Goal: Task Accomplishment & Management: Use online tool/utility

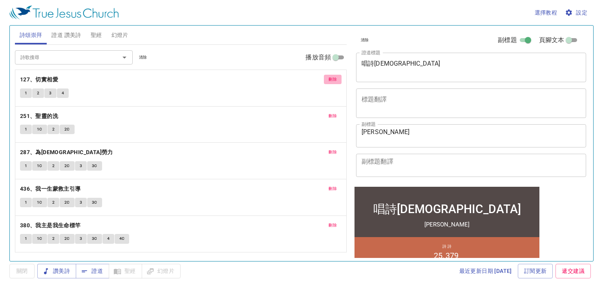
click at [336, 82] on span "刪除" at bounding box center [333, 79] width 8 height 7
click at [336, 112] on span "刪除" at bounding box center [333, 115] width 8 height 7
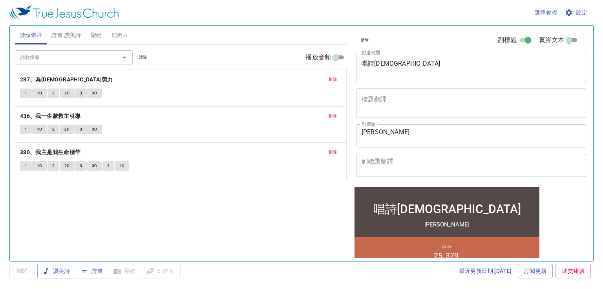
click at [336, 82] on span "刪除" at bounding box center [333, 79] width 8 height 7
click at [336, 112] on span "刪除" at bounding box center [333, 115] width 8 height 7
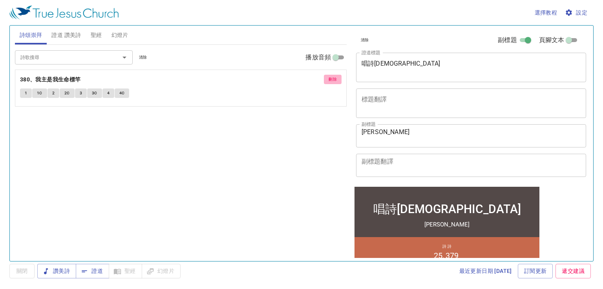
drag, startPoint x: 336, startPoint y: 80, endPoint x: 330, endPoint y: 81, distance: 5.6
click at [336, 80] on span "刪除" at bounding box center [333, 79] width 8 height 7
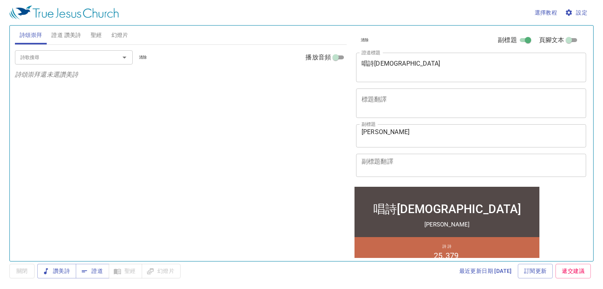
click at [65, 33] on span "證道 讚美詩" at bounding box center [65, 35] width 29 height 10
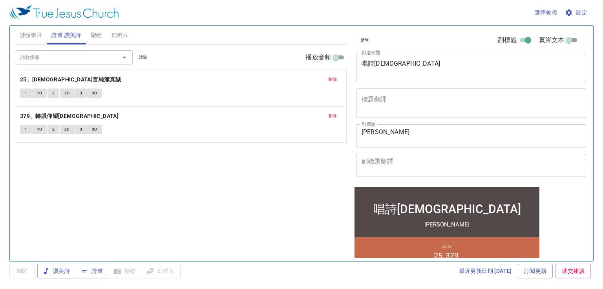
click at [330, 82] on span "刪除" at bounding box center [333, 79] width 8 height 7
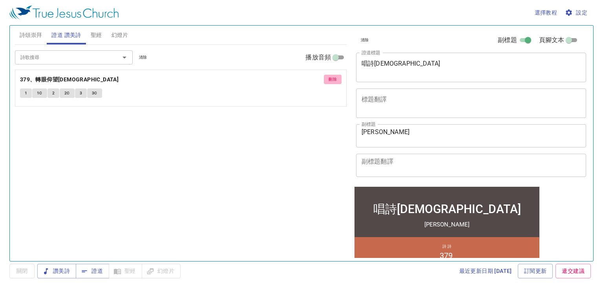
click at [330, 82] on span "刪除" at bounding box center [333, 79] width 8 height 7
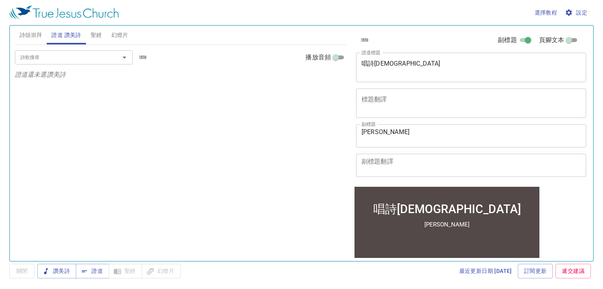
click at [116, 57] on div at bounding box center [119, 57] width 20 height 11
type input "395"
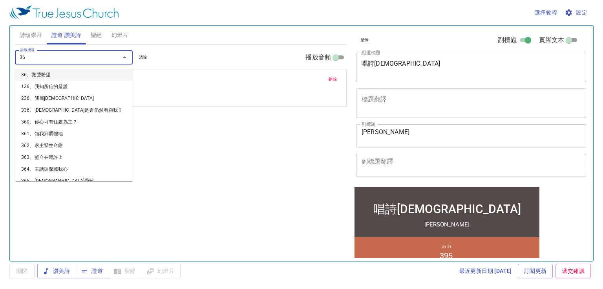
type input "364"
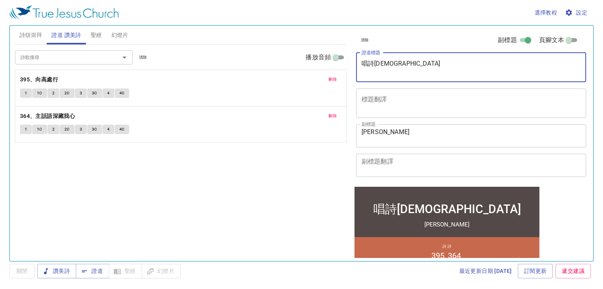
drag, startPoint x: 427, startPoint y: 66, endPoint x: 264, endPoint y: 63, distance: 163.0
click at [264, 63] on div "詩頌崇拜 證道 讚美詩 聖經 幻燈片 詩歌搜尋 詩歌搜尋 清除 播放音頻 詩頌崇拜還未選讚美詩 詩歌搜尋 詩歌搜尋 清除 播放音頻 刪除 395、向高處行 1…" at bounding box center [301, 139] width 579 height 235
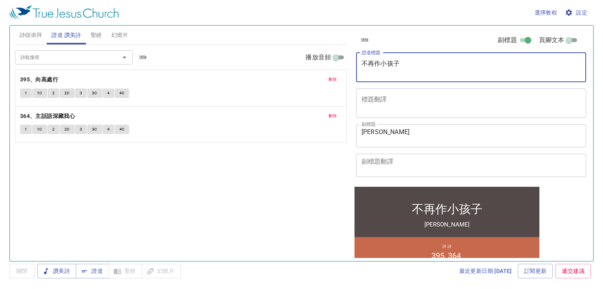
type textarea "不再作小孩子"
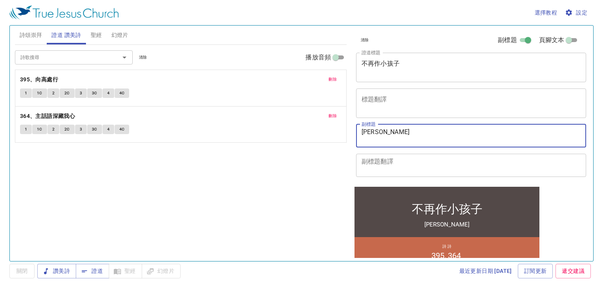
click at [404, 136] on textarea "林尹逸 姊妹" at bounding box center [471, 135] width 219 height 15
type textarea "林"
type textarea "[PERSON_NAME]"
click at [34, 32] on span "詩頌崇拜" at bounding box center [31, 35] width 23 height 10
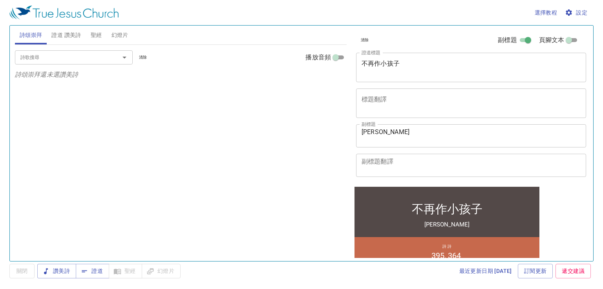
click at [100, 59] on input "詩歌搜尋" at bounding box center [62, 57] width 90 height 9
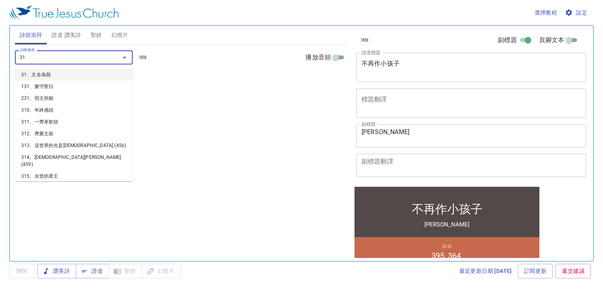
type input "312"
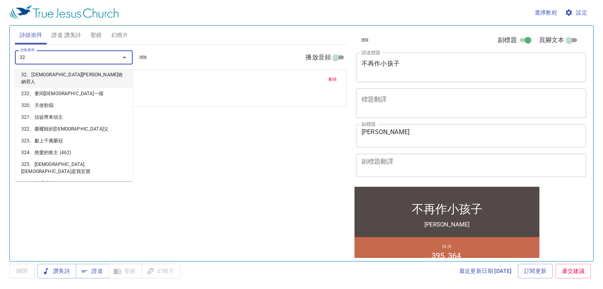
type input "326"
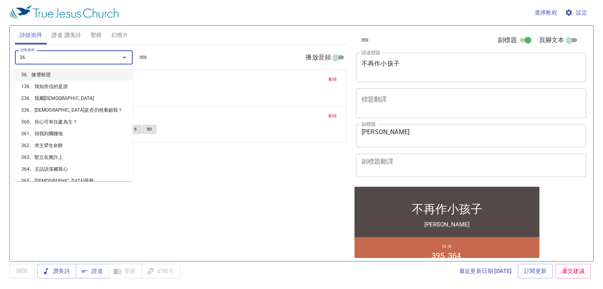
type input "360"
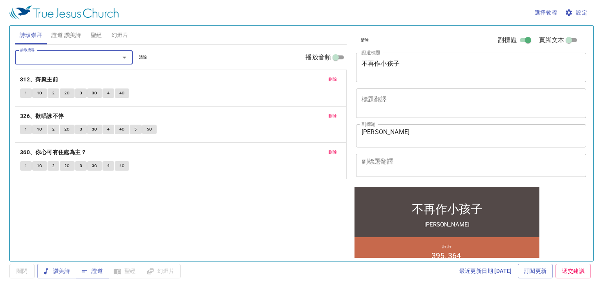
click at [108, 268] on button "證道" at bounding box center [92, 270] width 33 height 15
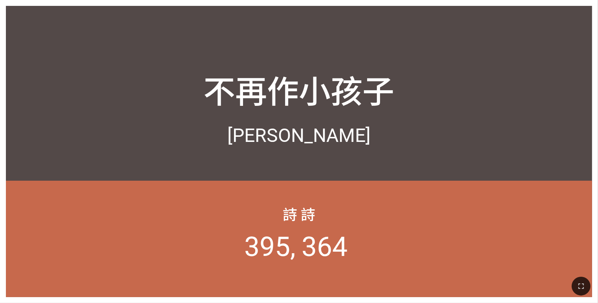
click at [218, 30] on div "不再作小孩子" at bounding box center [299, 69] width 586 height 98
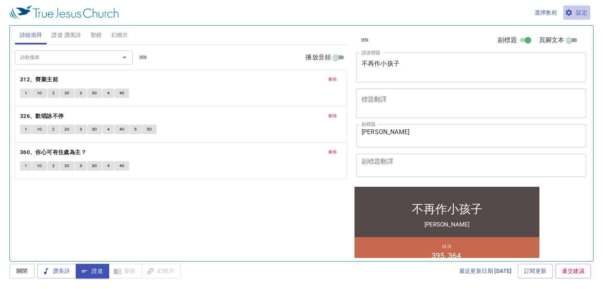
click at [577, 13] on span "設定" at bounding box center [577, 13] width 21 height 10
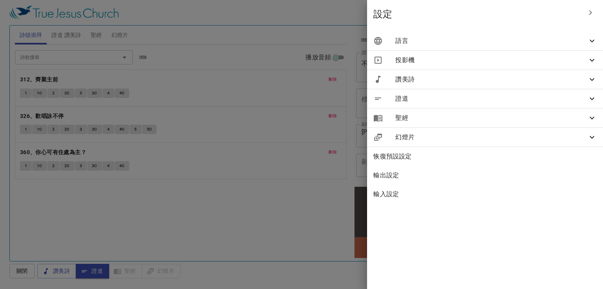
click at [544, 44] on span "語言" at bounding box center [491, 40] width 192 height 9
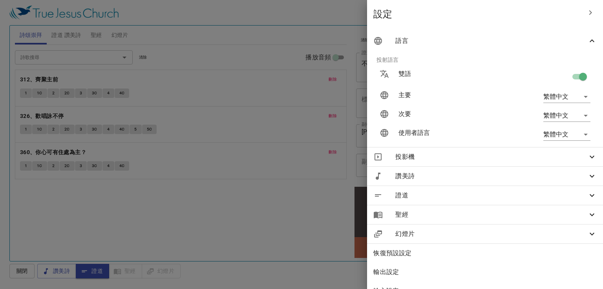
click at [575, 72] on input "checkbox" at bounding box center [583, 78] width 45 height 15
checkbox input "false"
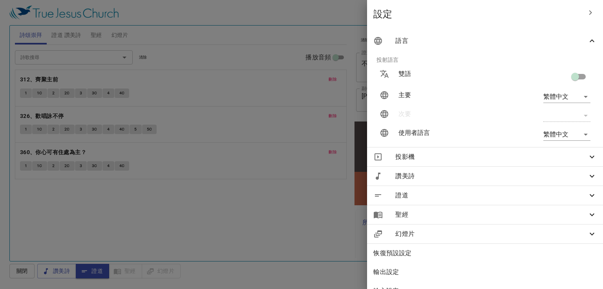
click at [0, 0] on div at bounding box center [0, 0] width 0 height 0
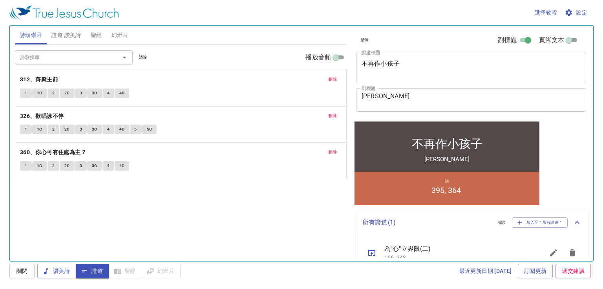
click at [43, 77] on b "312、齊聚主前" at bounding box center [39, 80] width 38 height 10
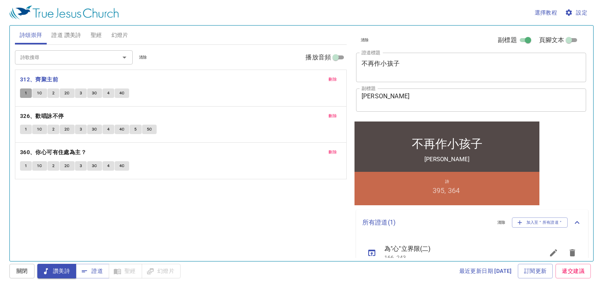
click at [26, 90] on span "1" at bounding box center [26, 93] width 2 height 7
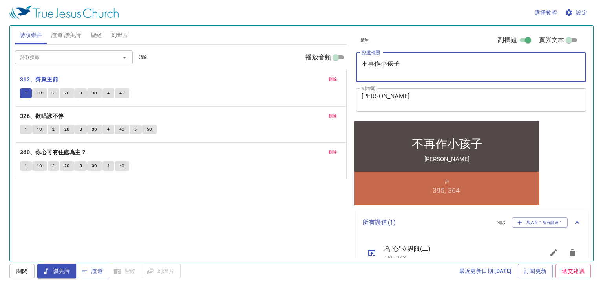
drag, startPoint x: 419, startPoint y: 69, endPoint x: 359, endPoint y: 66, distance: 60.1
click at [359, 66] on div "不再作小孩子 x 證道標題" at bounding box center [471, 67] width 230 height 29
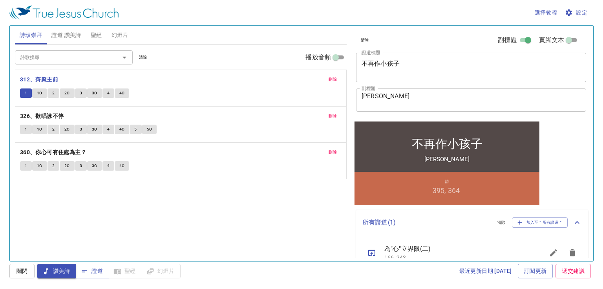
click at [305, 206] on div "詩歌搜尋 詩歌搜尋 清除 播放音頻 刪除 312、齊聚主前 1 1C 2 2C 3 3C 4 4C 刪除 326、歡唱詠不停 1 1C 2 2C 3 3C 4…" at bounding box center [181, 149] width 332 height 209
click at [42, 91] on button "1C" at bounding box center [39, 92] width 15 height 9
click at [52, 91] on span "2" at bounding box center [53, 93] width 2 height 7
click at [271, 271] on div "最近更新日期 2025/7/2 訂閱更新 遞交建議" at bounding box center [388, 270] width 410 height 15
click at [68, 91] on span "2C" at bounding box center [66, 93] width 5 height 7
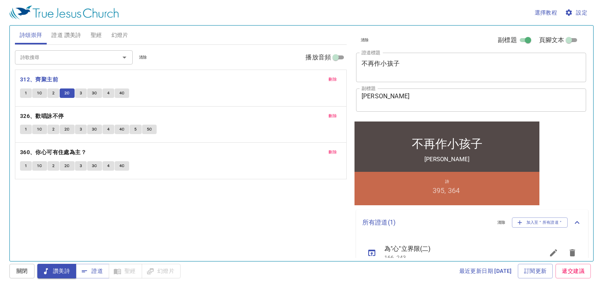
click at [77, 90] on button "3" at bounding box center [81, 92] width 12 height 9
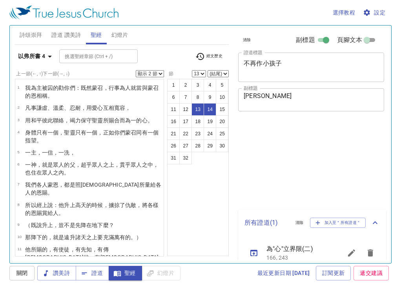
select select "2"
select select "13"
select select "2"
select select "13"
select select "2"
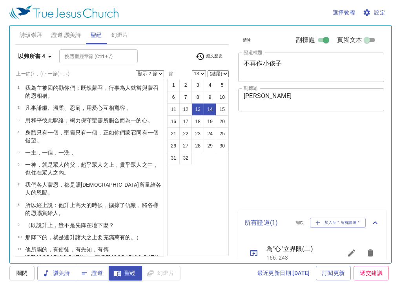
select select "13"
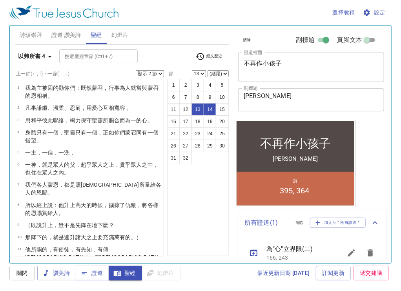
scroll to position [111, 0]
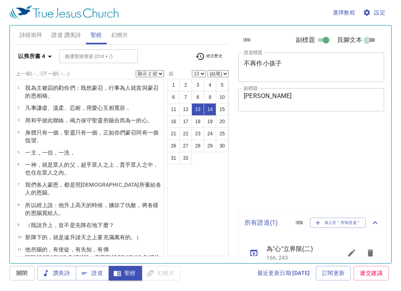
select select "2"
select select "13"
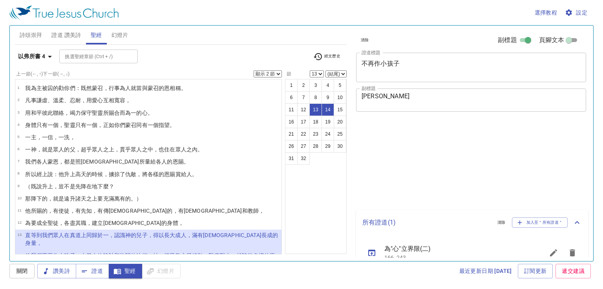
select select "2"
select select "13"
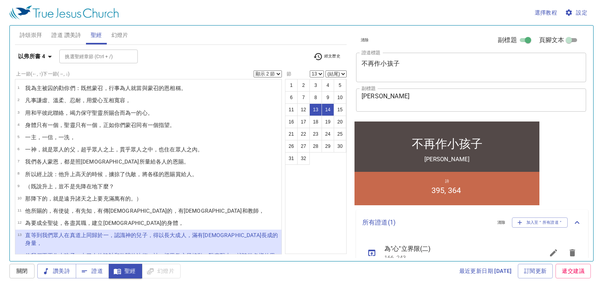
scroll to position [87, 0]
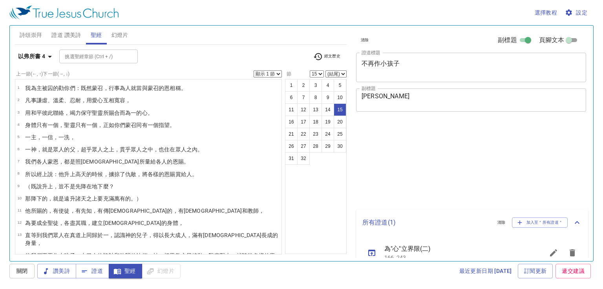
select select "15"
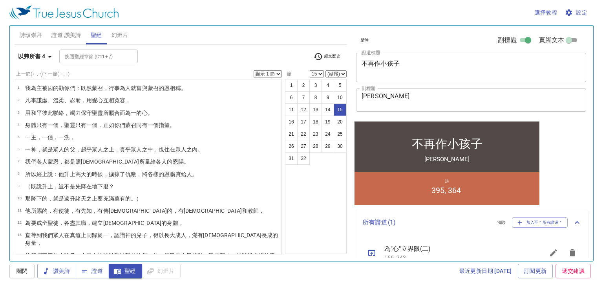
scroll to position [101, 0]
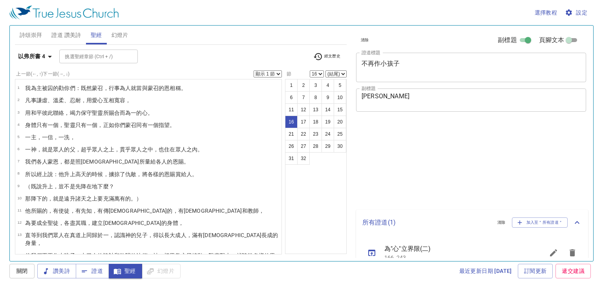
select select "16"
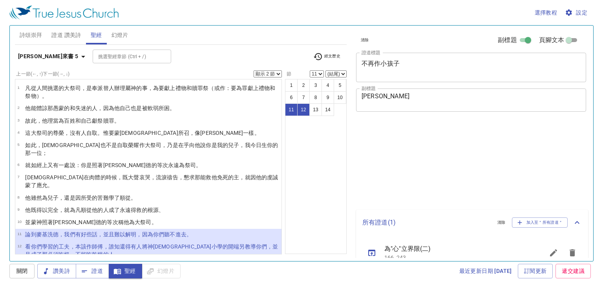
select select "2"
select select "11"
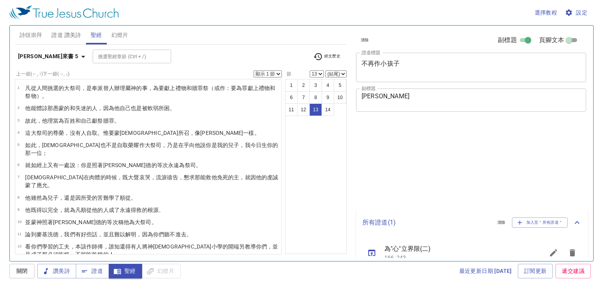
select select "13"
